Goal: Information Seeking & Learning: Learn about a topic

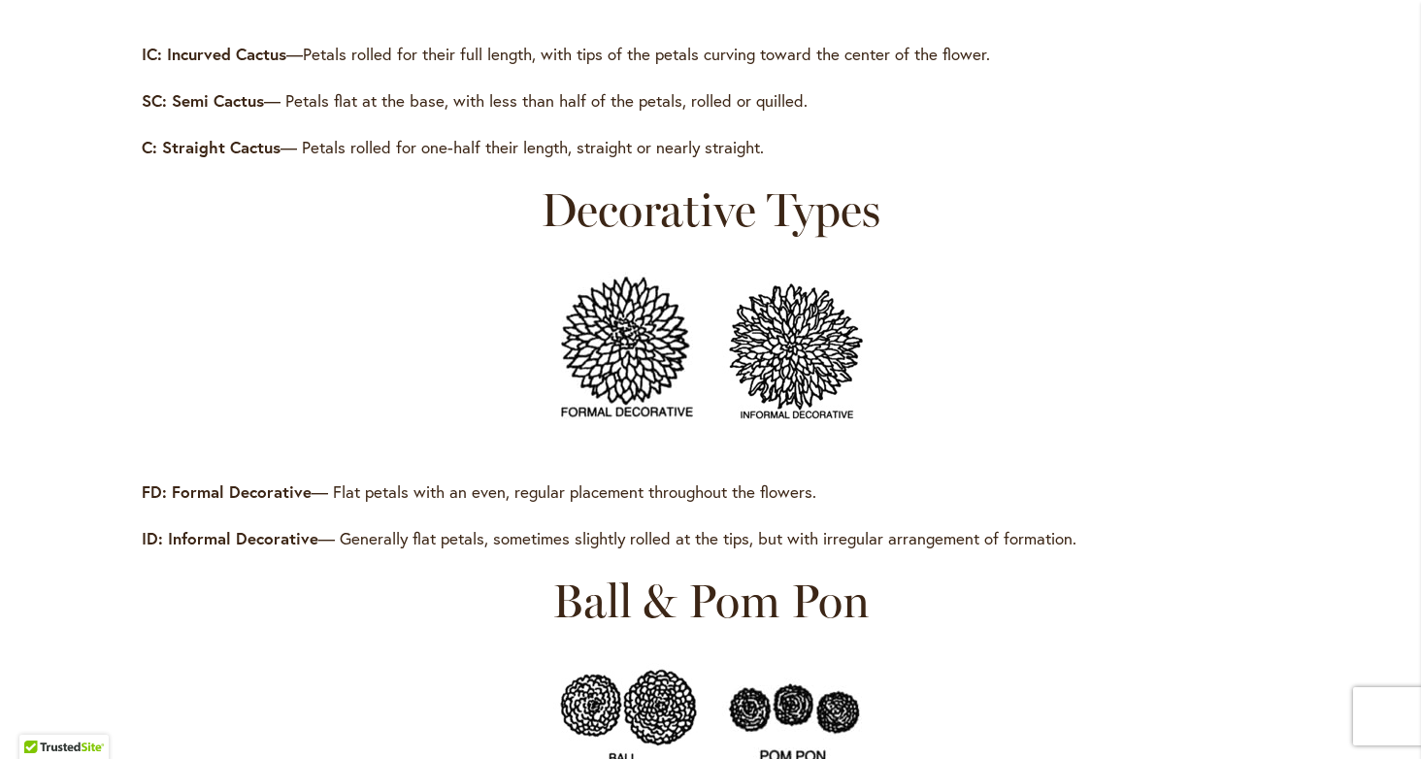
scroll to position [1052, 0]
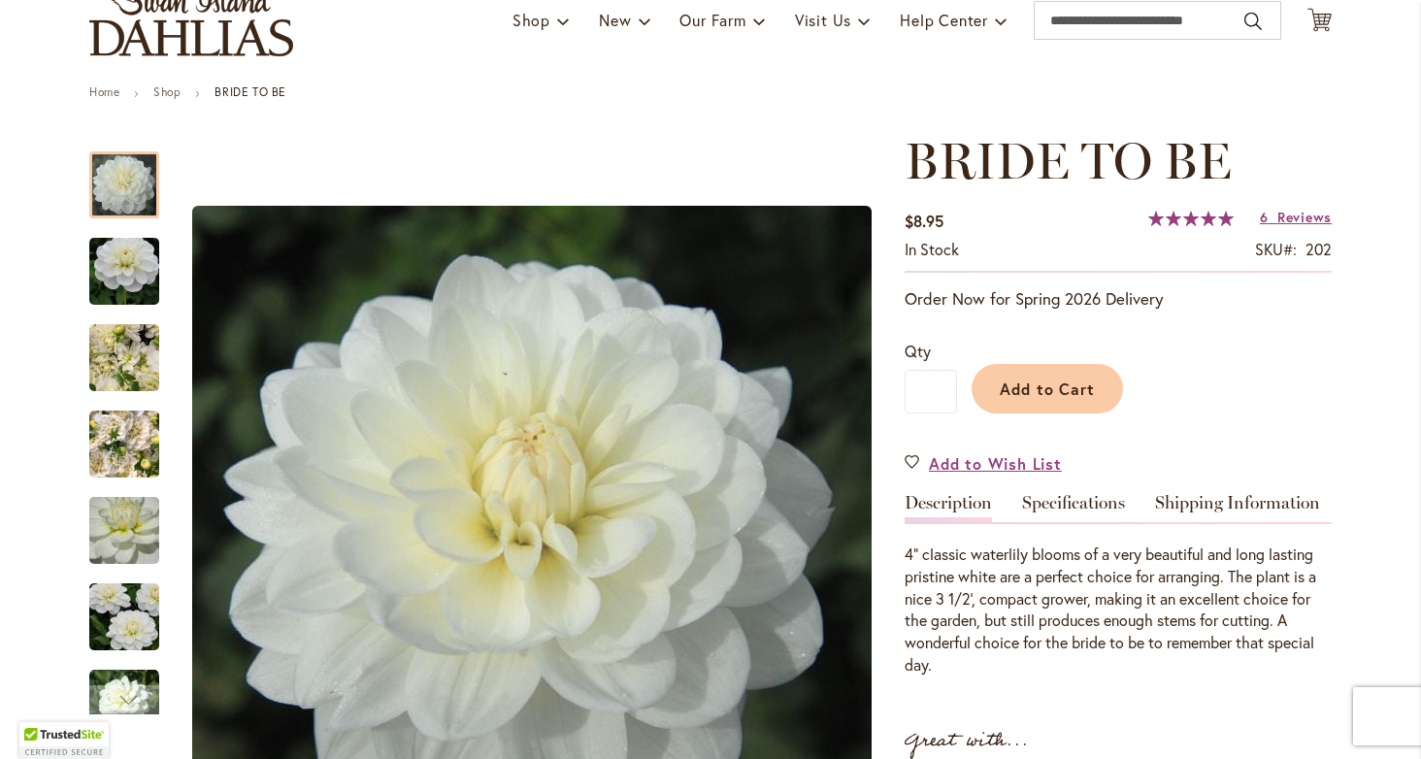
scroll to position [180, 0]
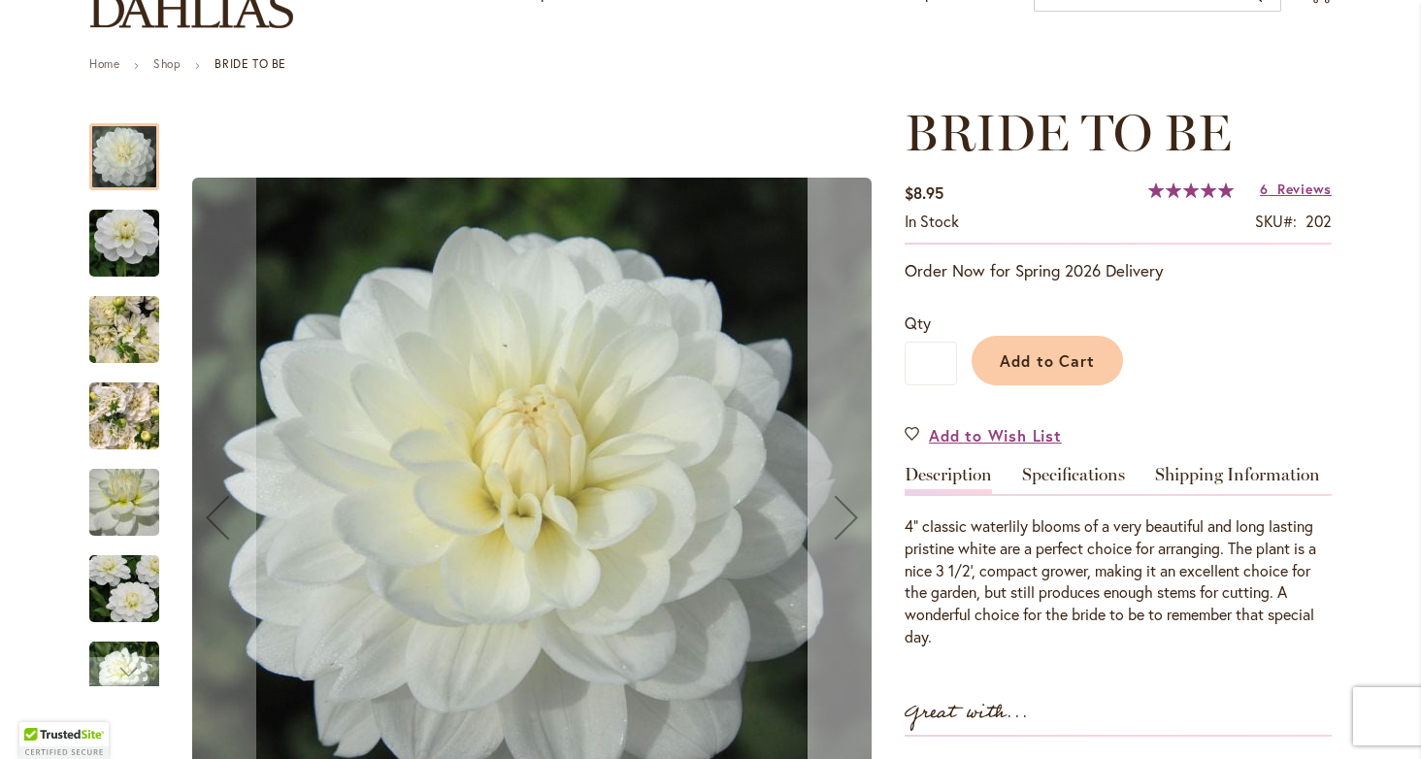
click at [835, 511] on div "Next" at bounding box center [846, 517] width 78 height 78
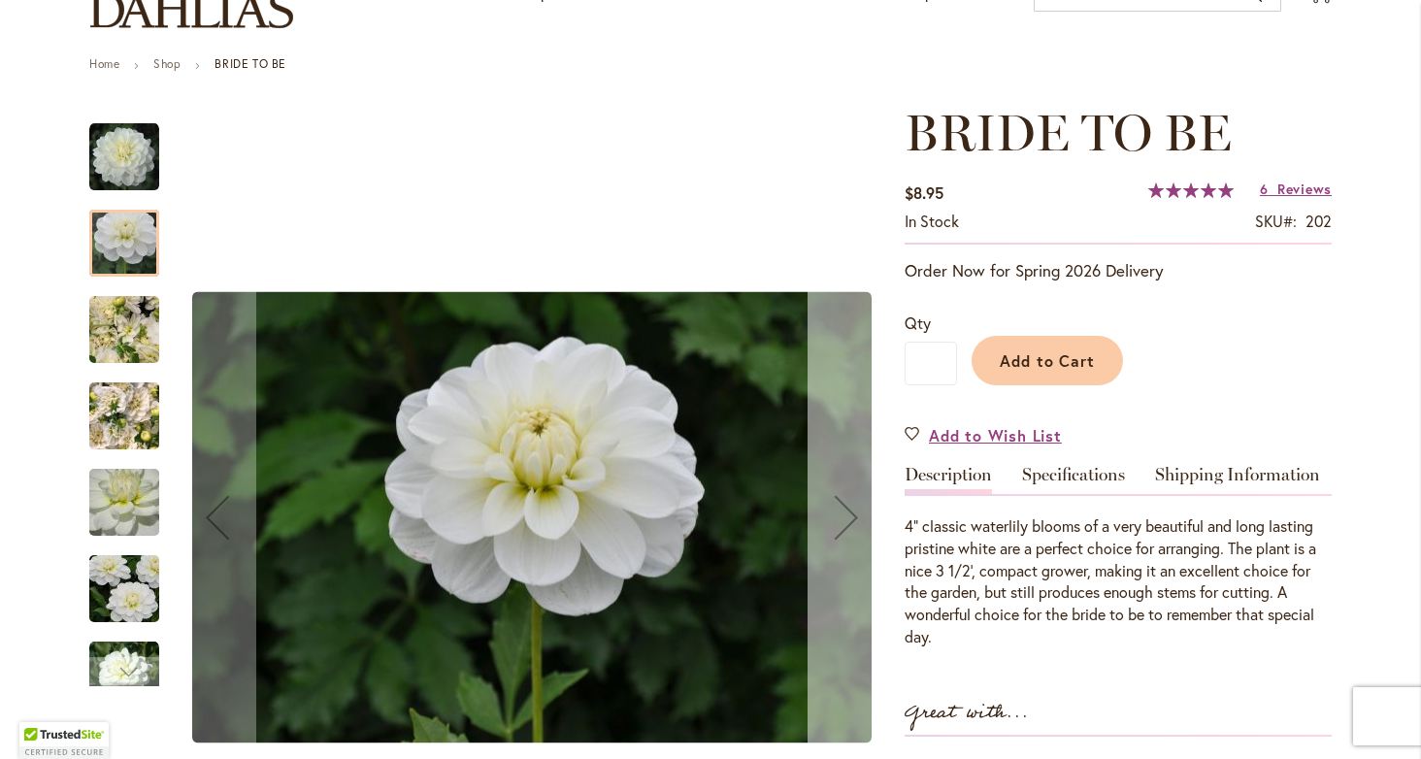
click at [835, 511] on div "Next" at bounding box center [846, 517] width 78 height 78
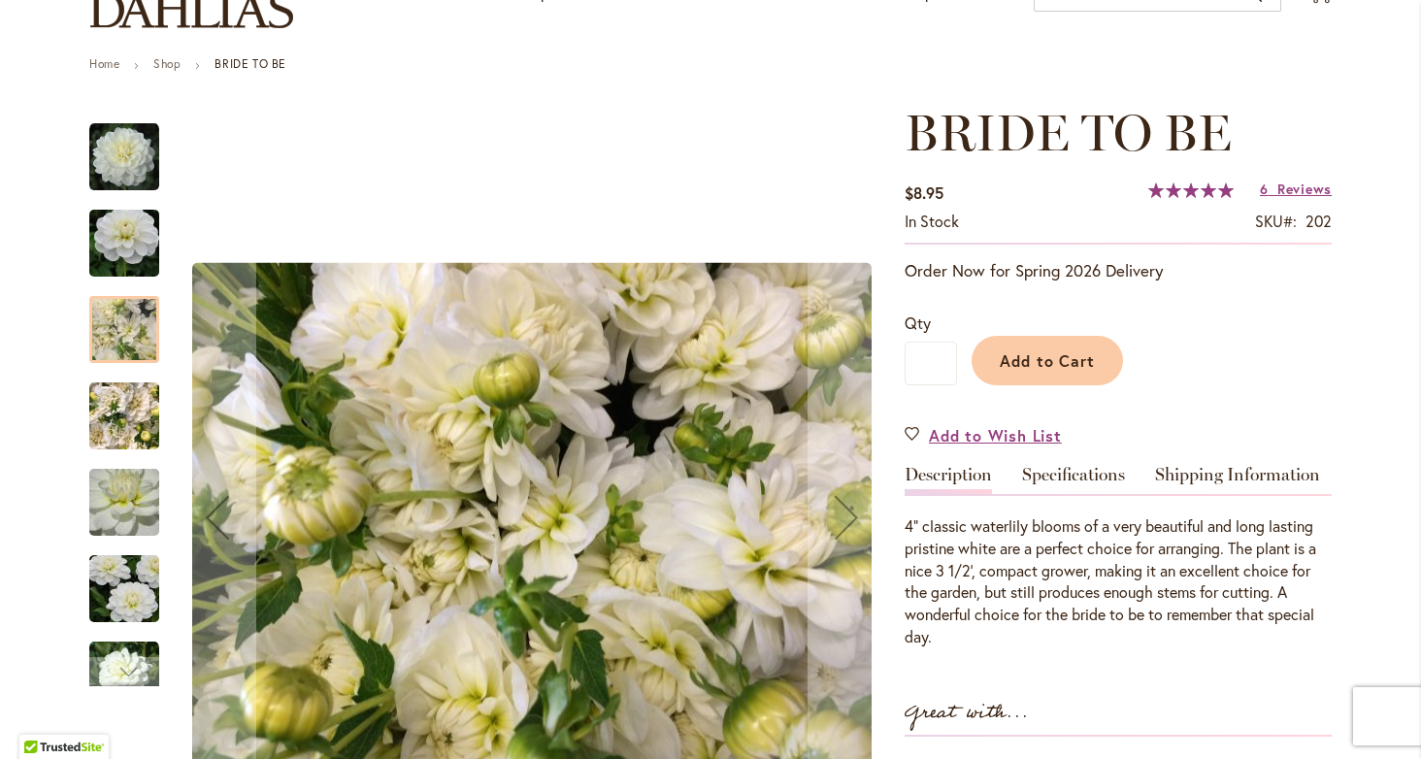
click at [127, 166] on img "BRIDE TO BE" at bounding box center [124, 157] width 70 height 70
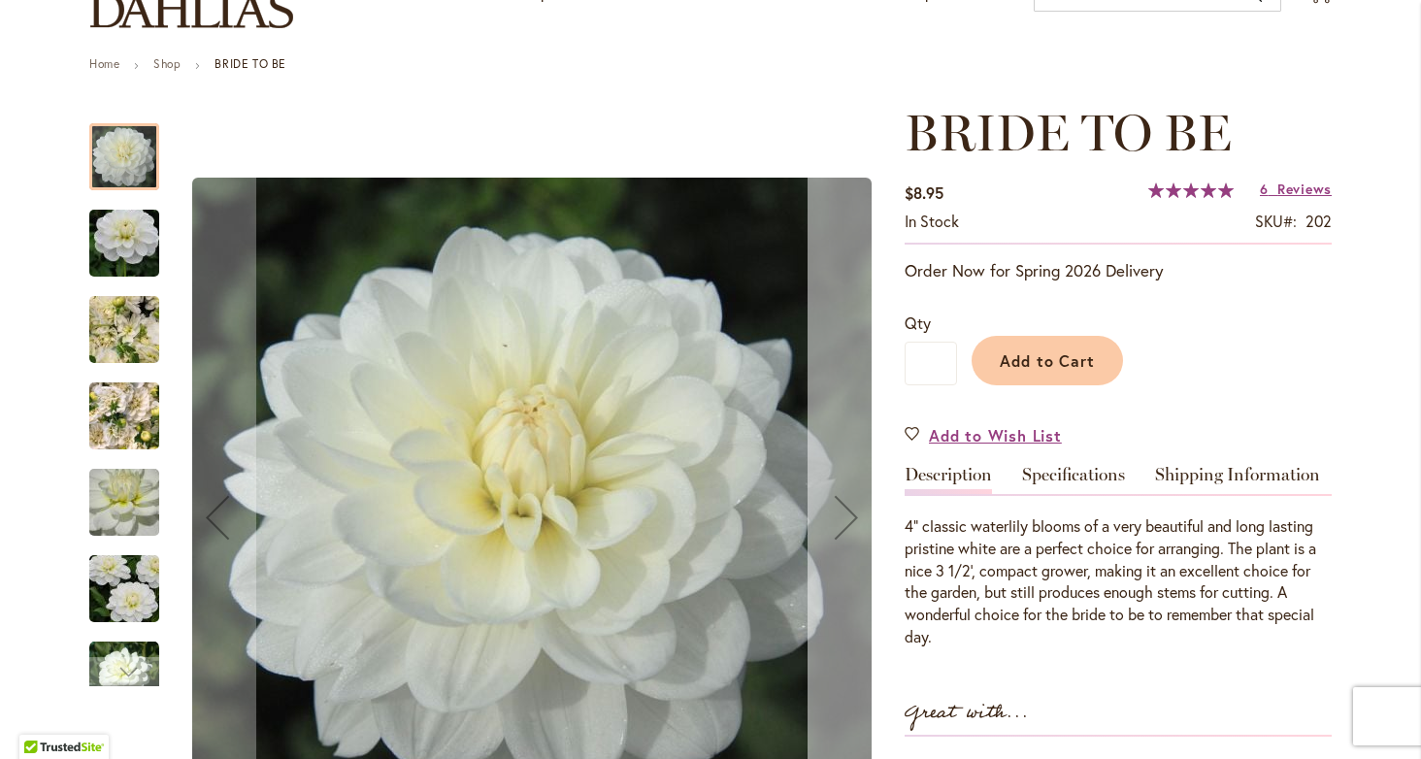
click at [843, 512] on div "Next" at bounding box center [846, 517] width 78 height 78
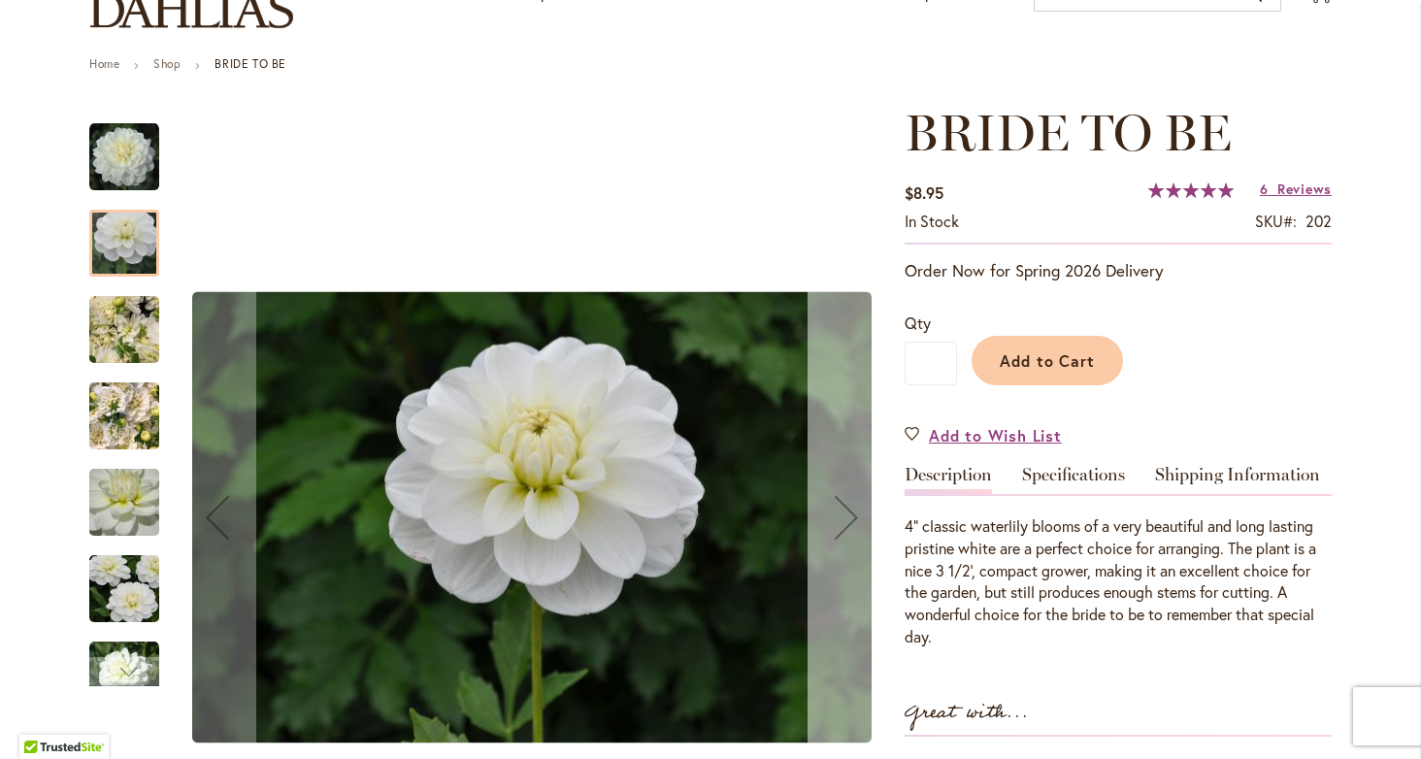
click at [843, 512] on div "Next" at bounding box center [846, 517] width 78 height 78
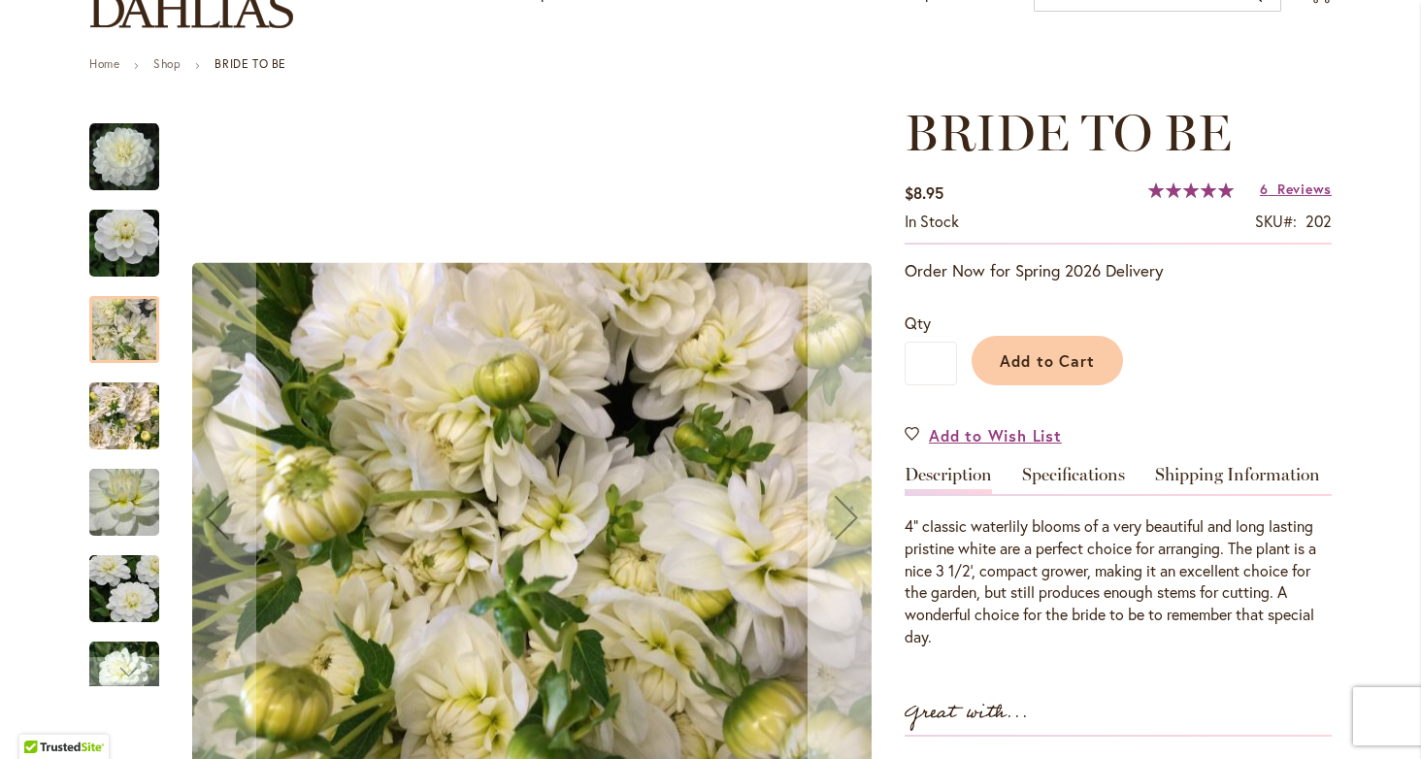
click at [844, 512] on div "Next" at bounding box center [846, 517] width 78 height 78
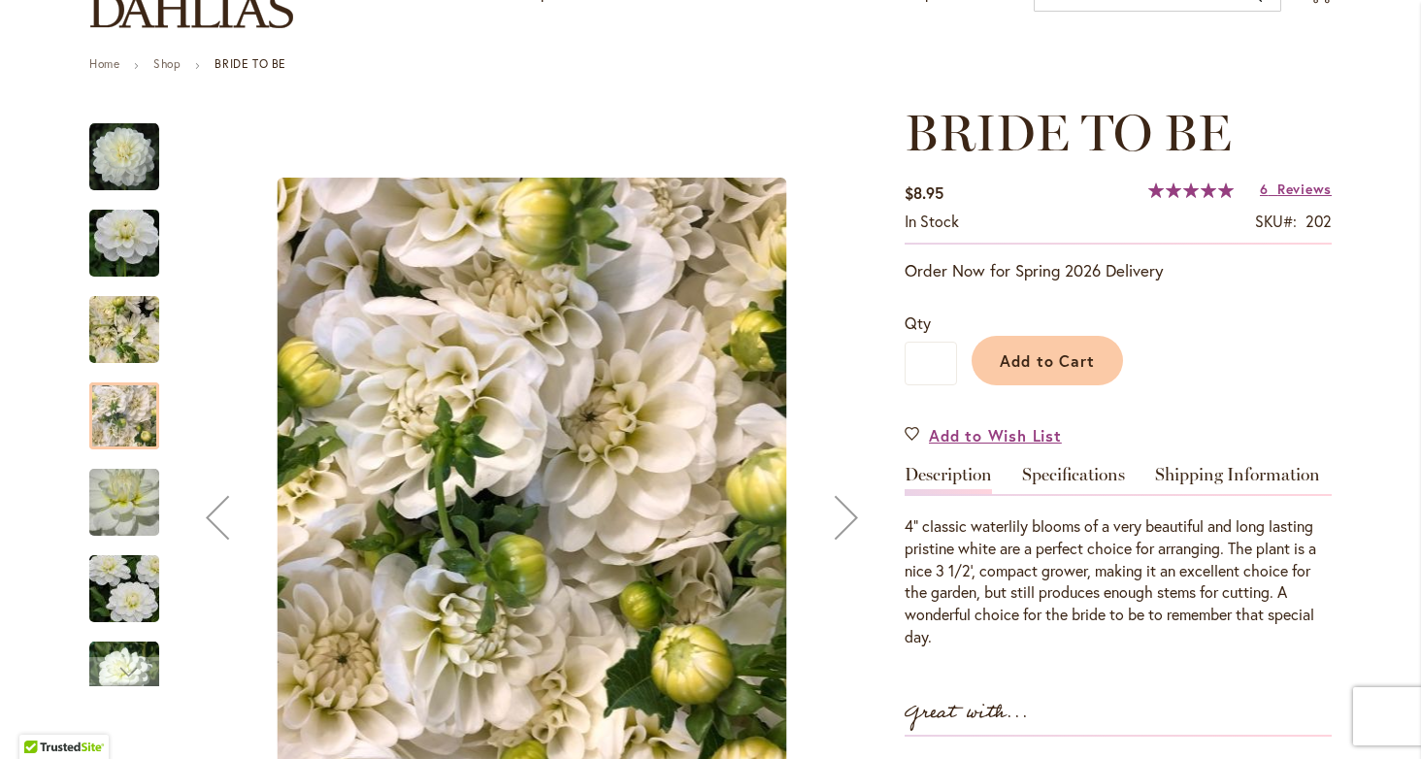
click at [844, 513] on div "Next" at bounding box center [846, 517] width 78 height 78
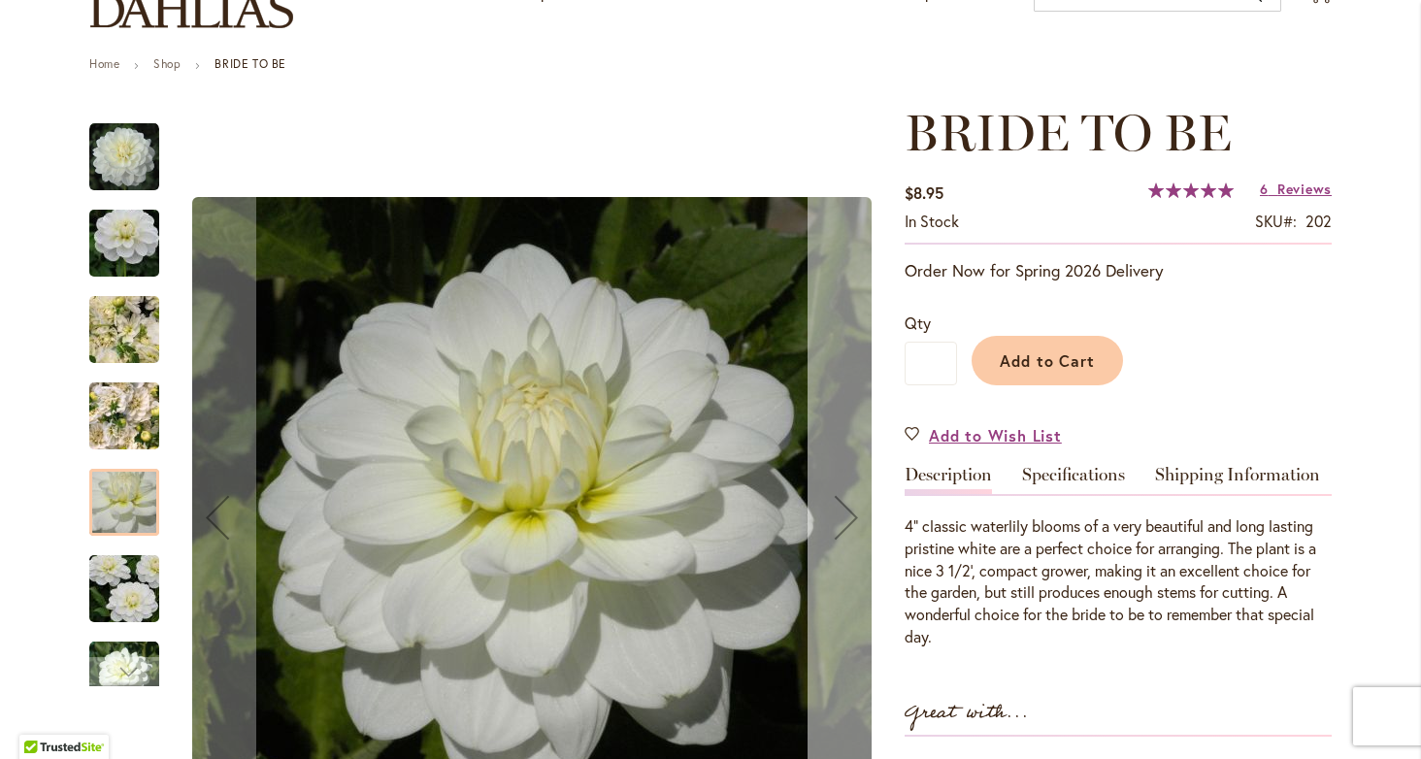
click at [844, 513] on div "Next" at bounding box center [846, 517] width 78 height 78
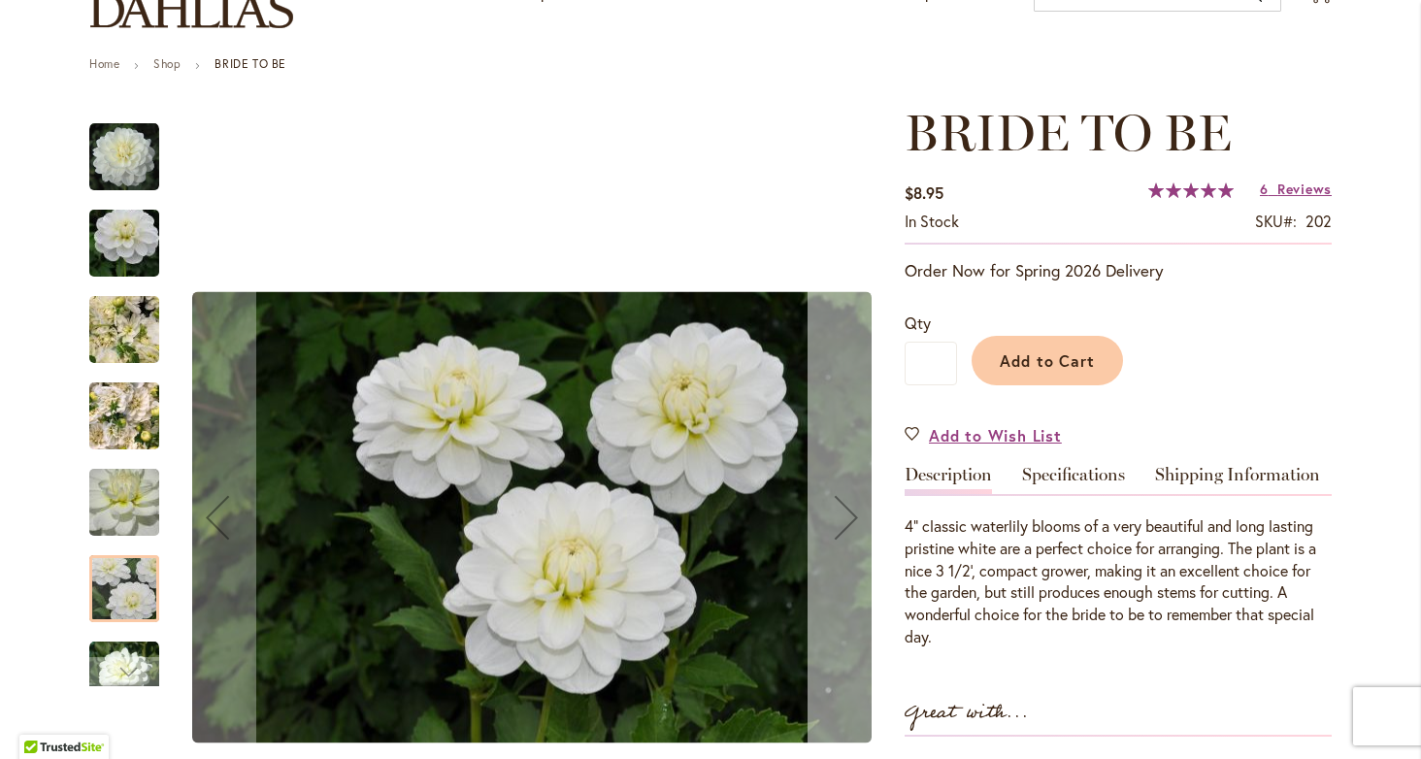
click at [844, 513] on div "Next" at bounding box center [846, 517] width 78 height 78
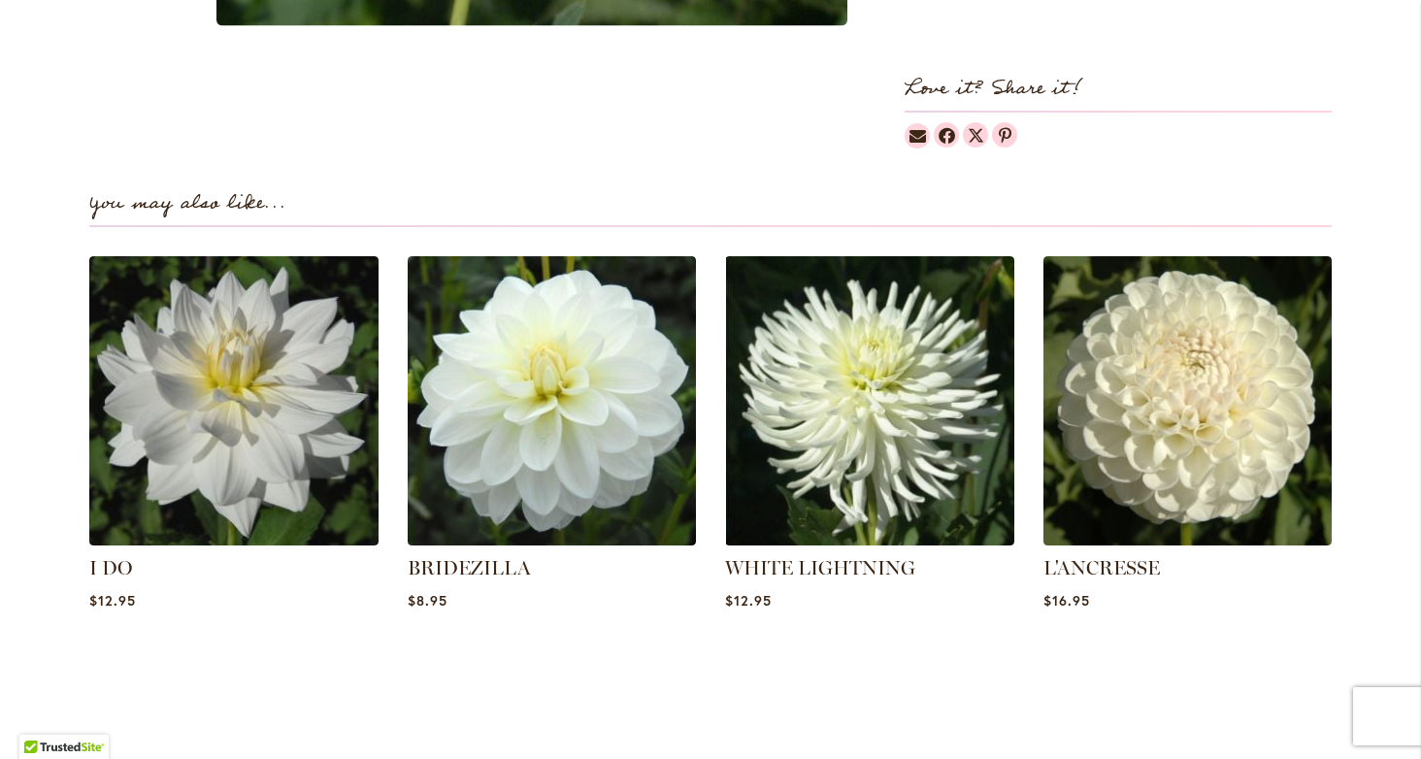
scroll to position [1248, 0]
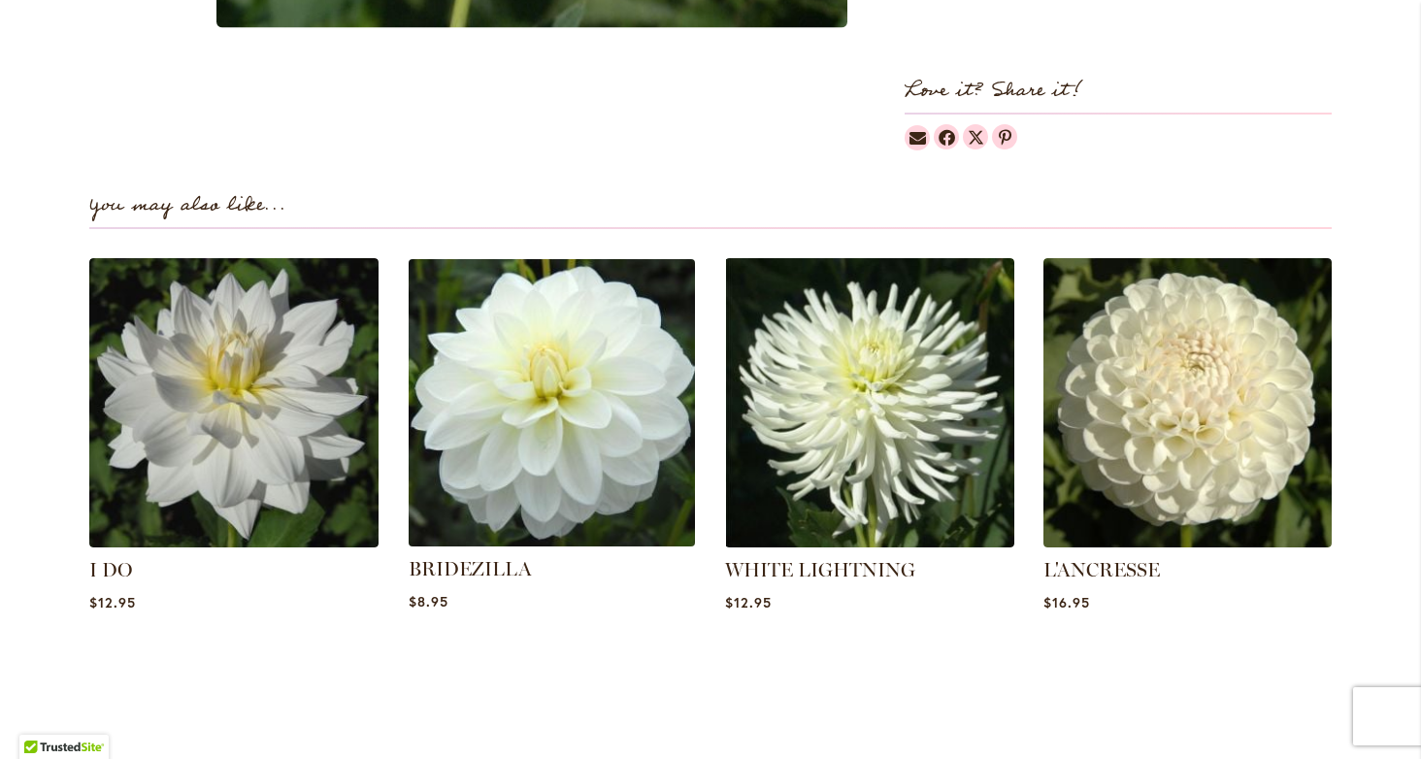
click at [618, 416] on img at bounding box center [551, 402] width 301 height 301
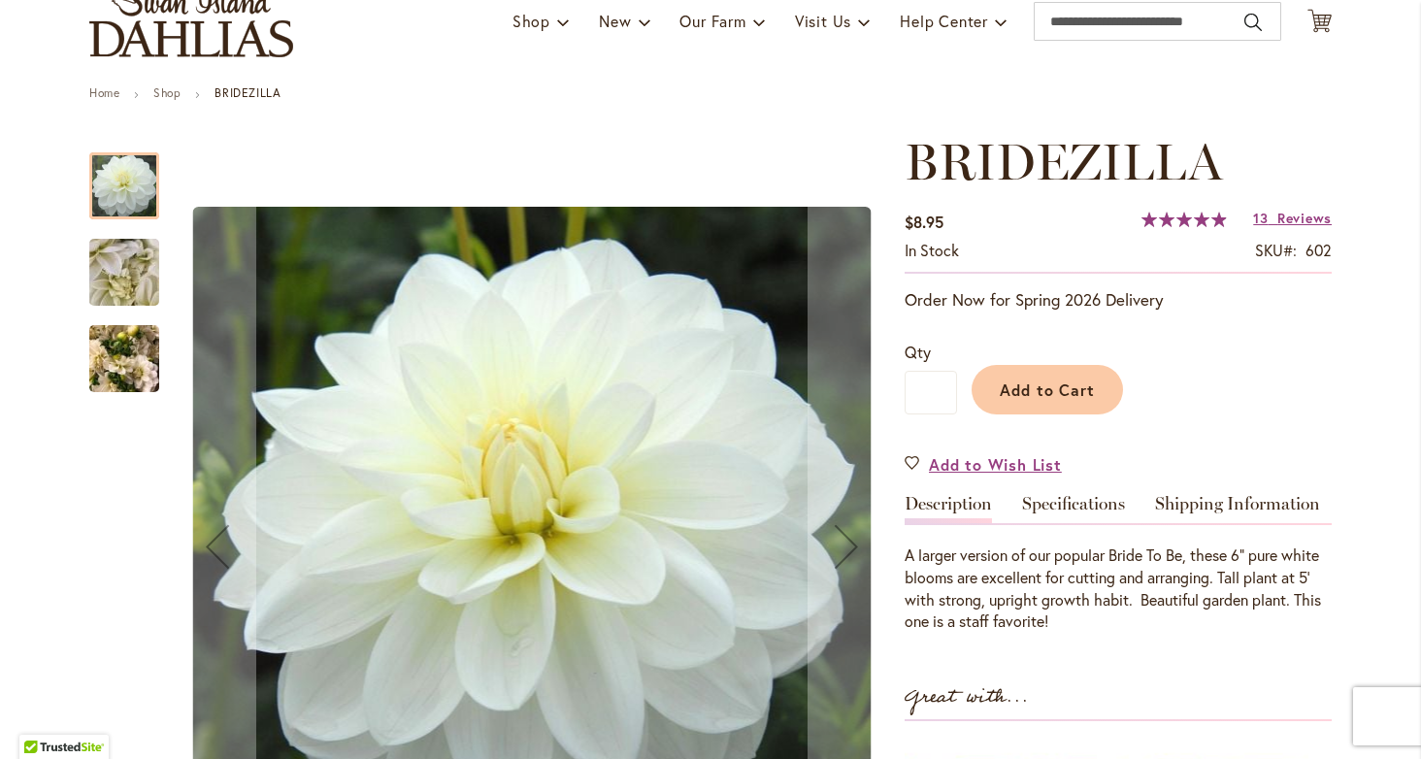
scroll to position [153, 0]
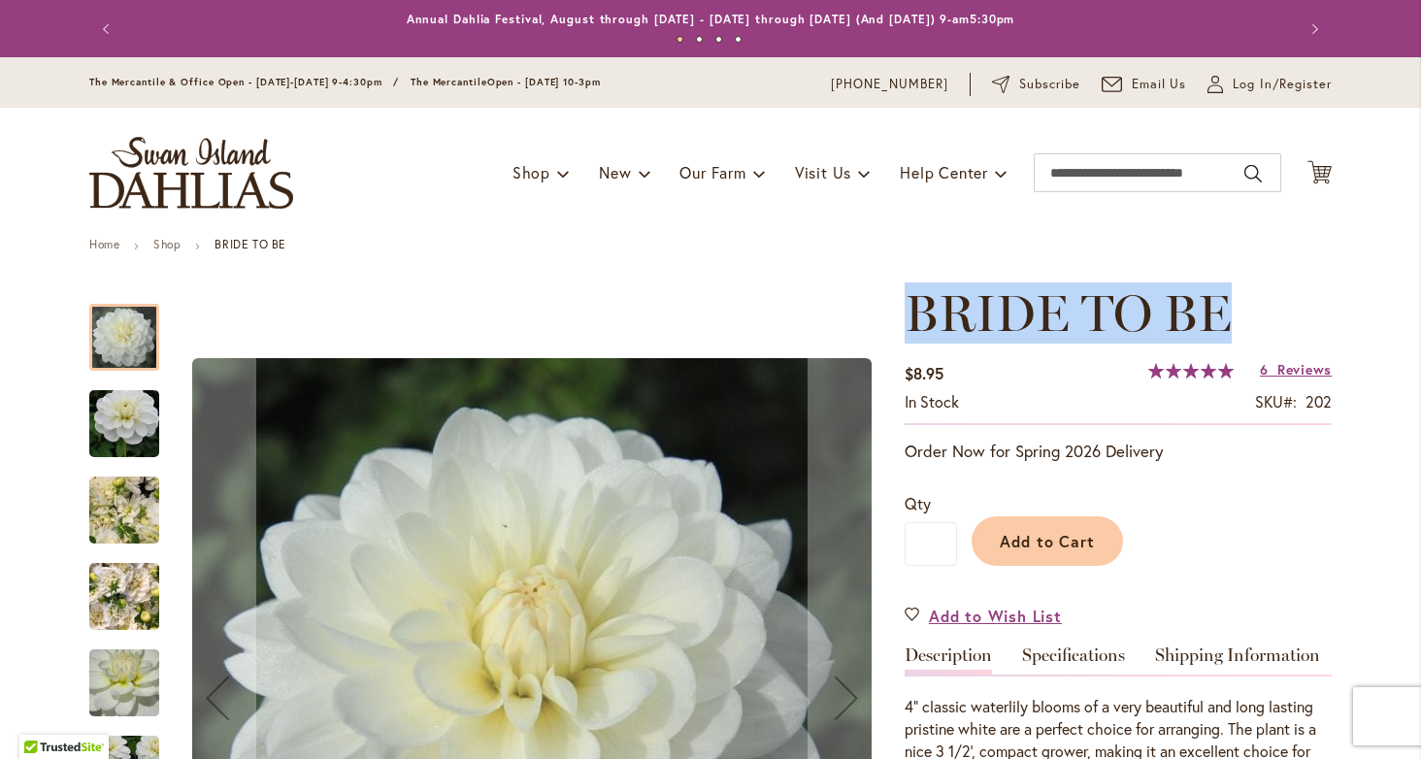
drag, startPoint x: 900, startPoint y: 315, endPoint x: 1305, endPoint y: 289, distance: 406.5
copy span "BRIDE TO BE"
